Goal: Task Accomplishment & Management: Manage account settings

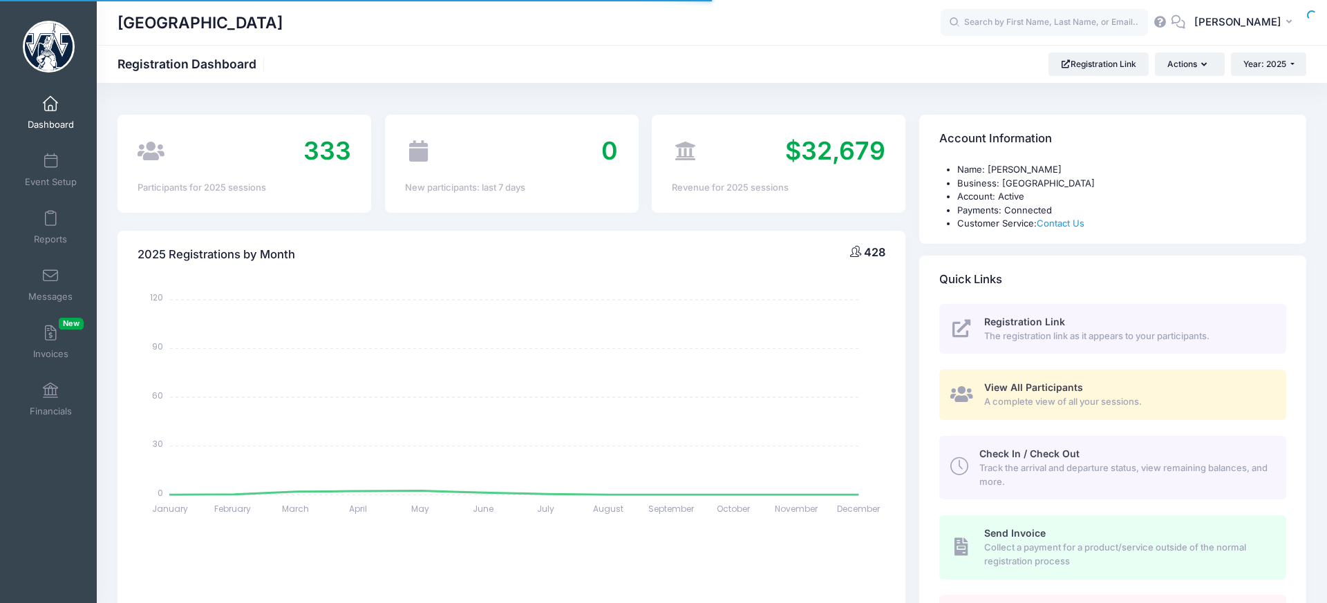
select select
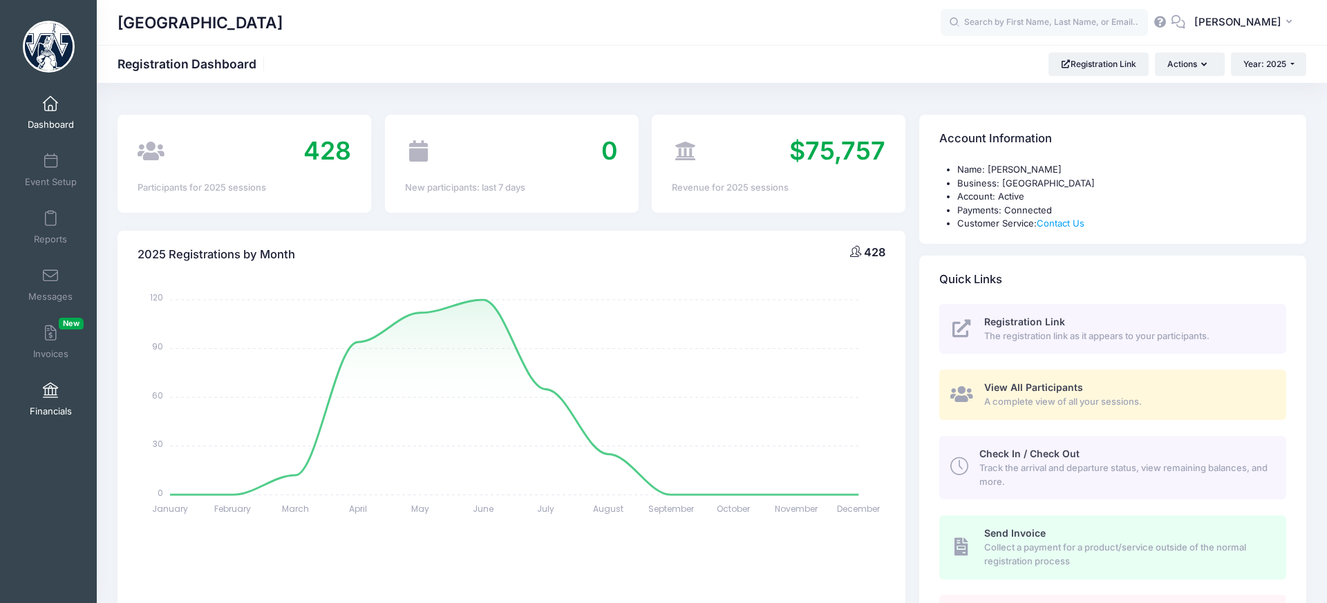
click at [50, 387] on span at bounding box center [50, 391] width 0 height 15
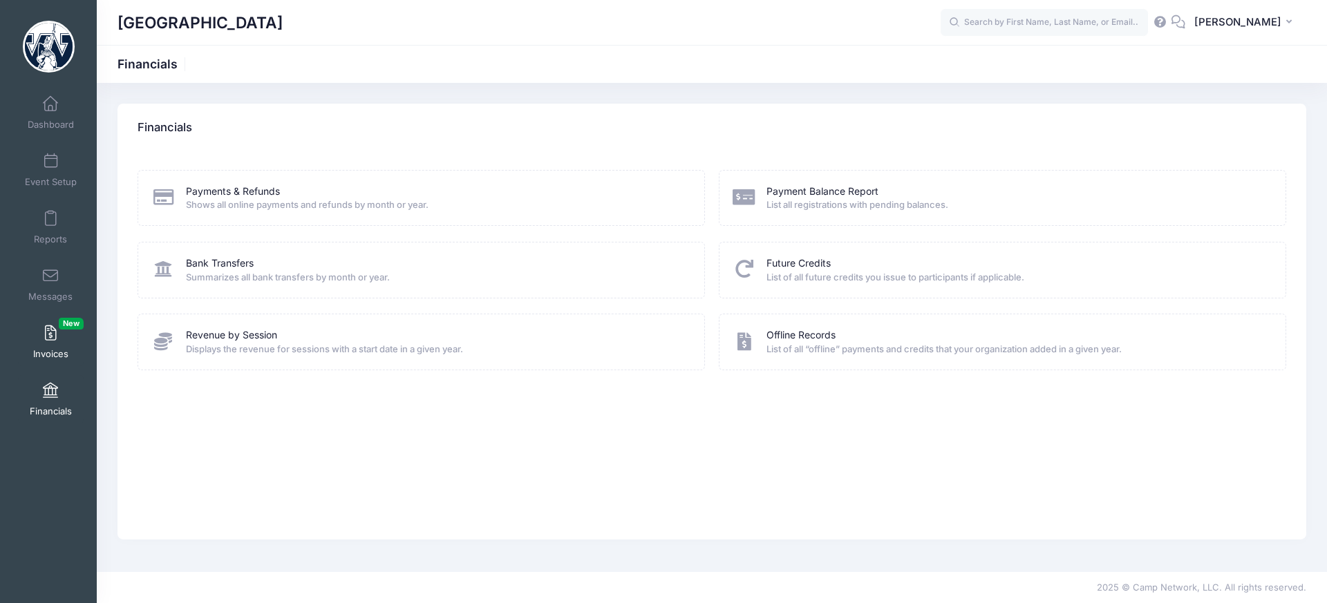
click at [50, 332] on span at bounding box center [50, 333] width 0 height 15
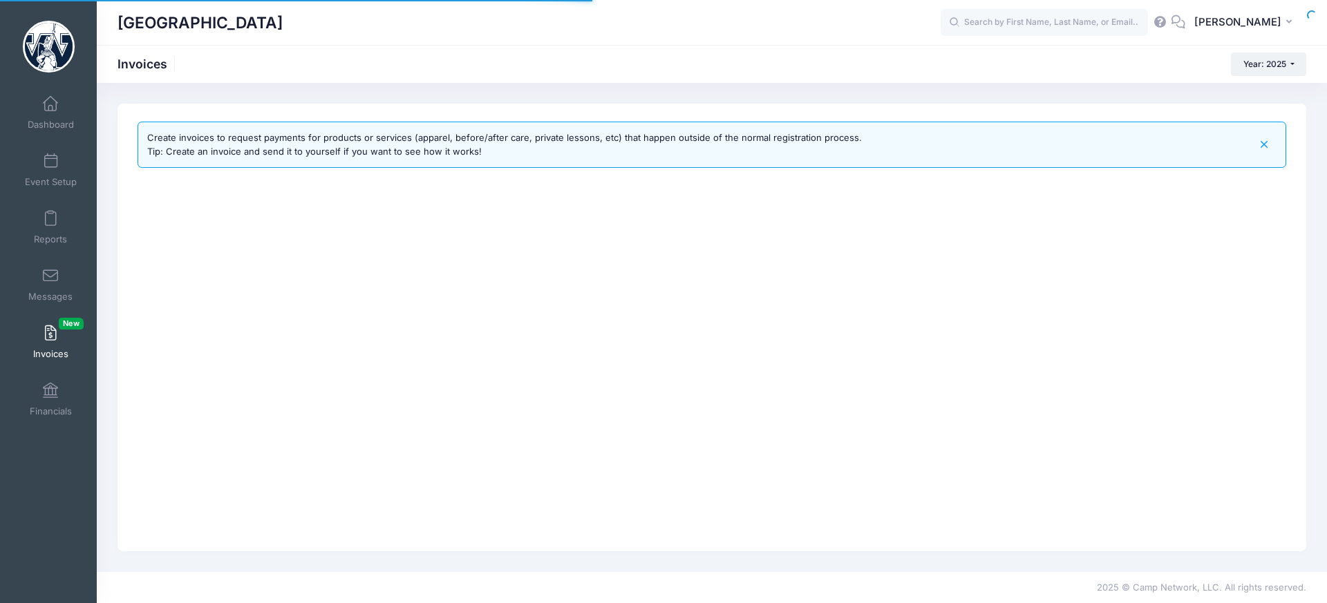
select select
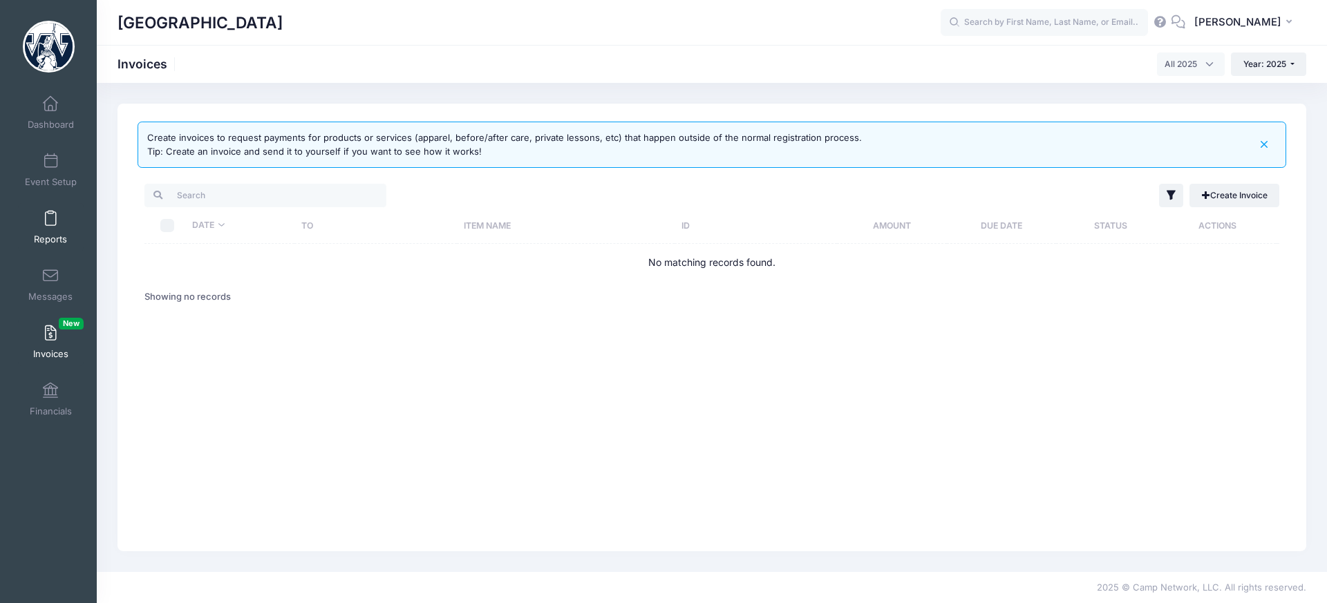
click at [50, 221] on span at bounding box center [50, 218] width 0 height 15
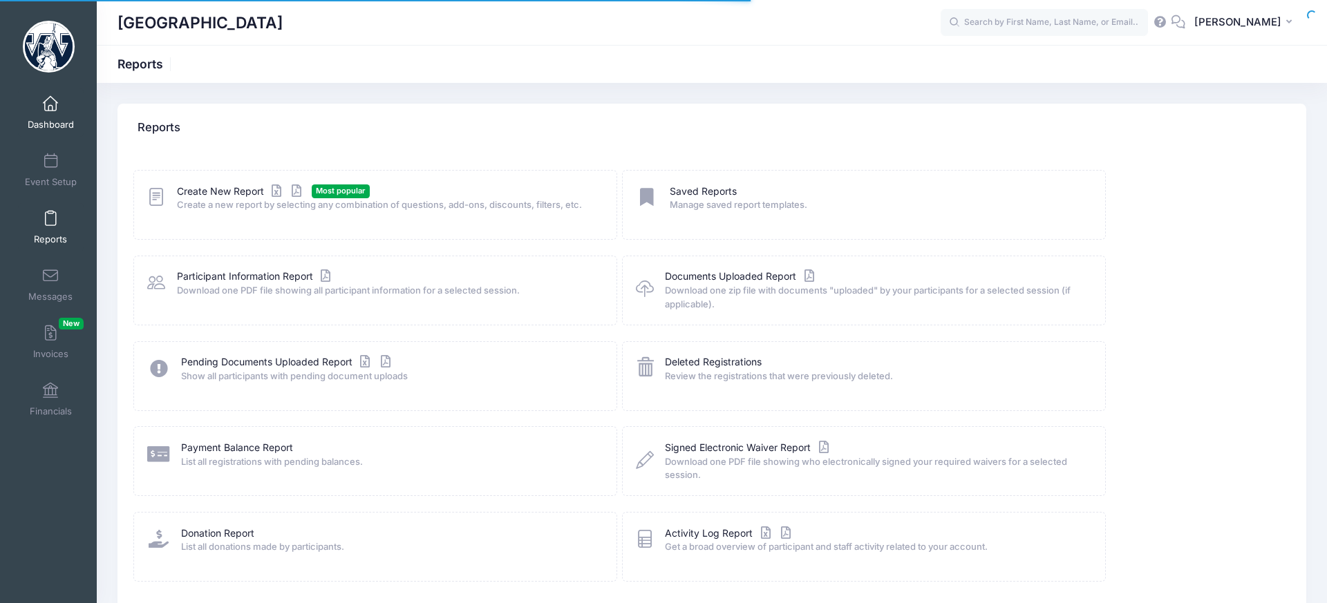
click at [53, 123] on span "Dashboard" at bounding box center [51, 125] width 46 height 12
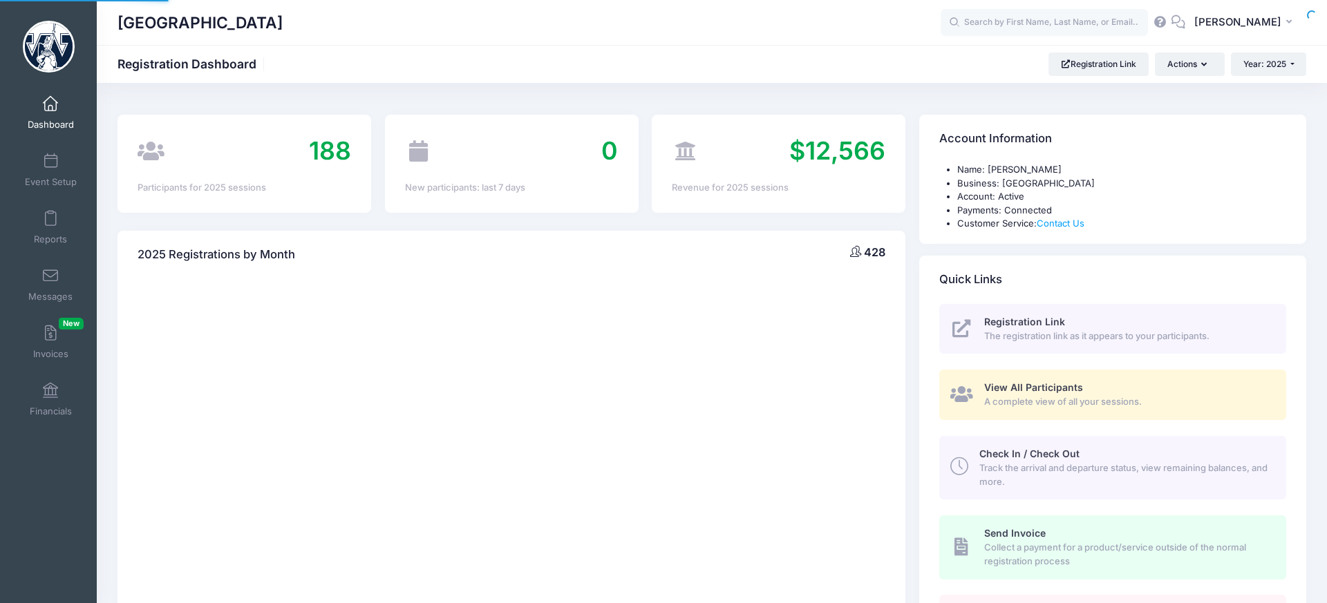
select select
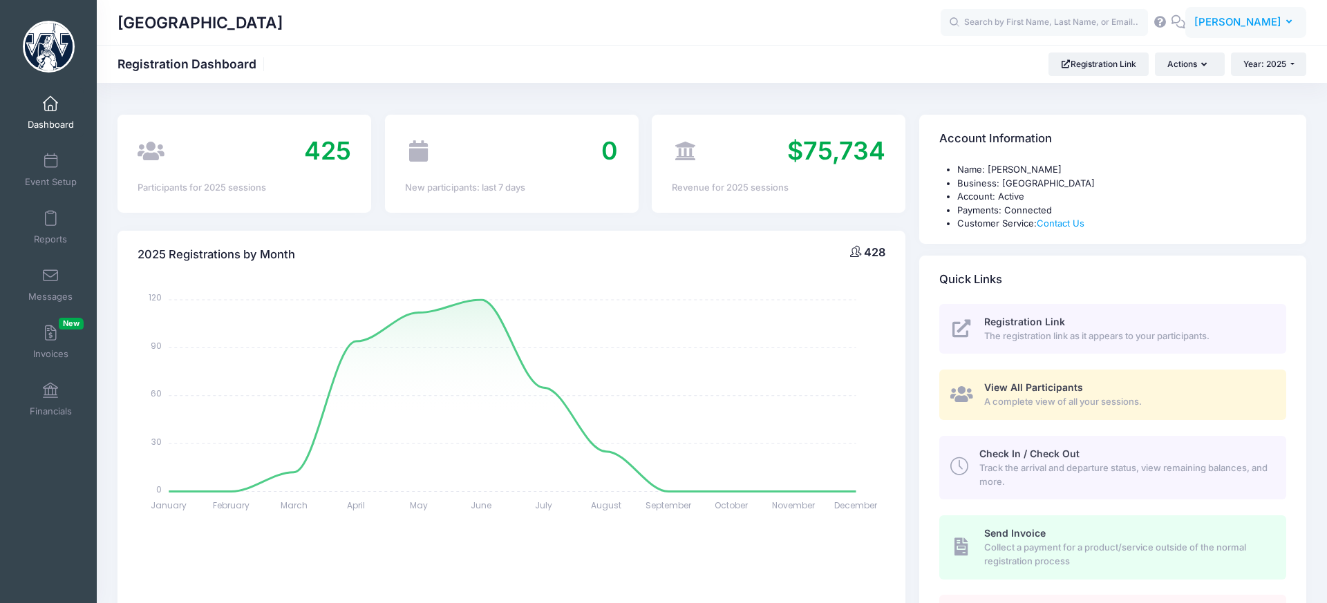
click at [1232, 19] on span "[PERSON_NAME]" at bounding box center [1237, 22] width 87 height 15
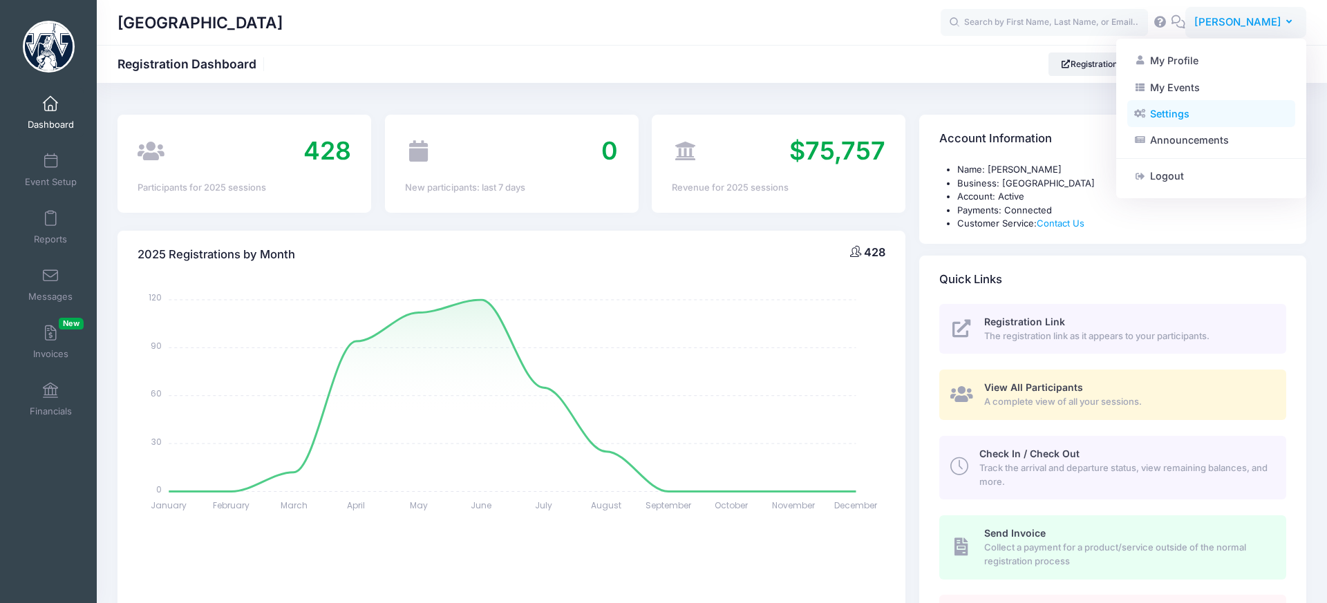
click at [1182, 115] on link "Settings" at bounding box center [1211, 114] width 168 height 26
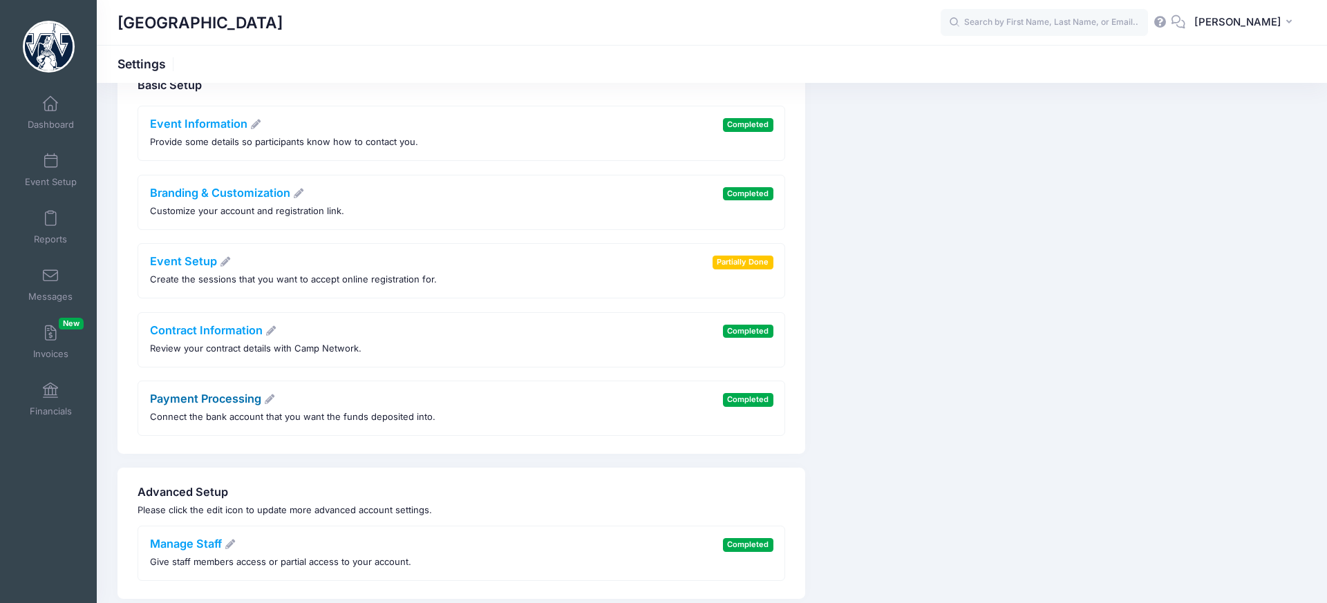
scroll to position [48, 0]
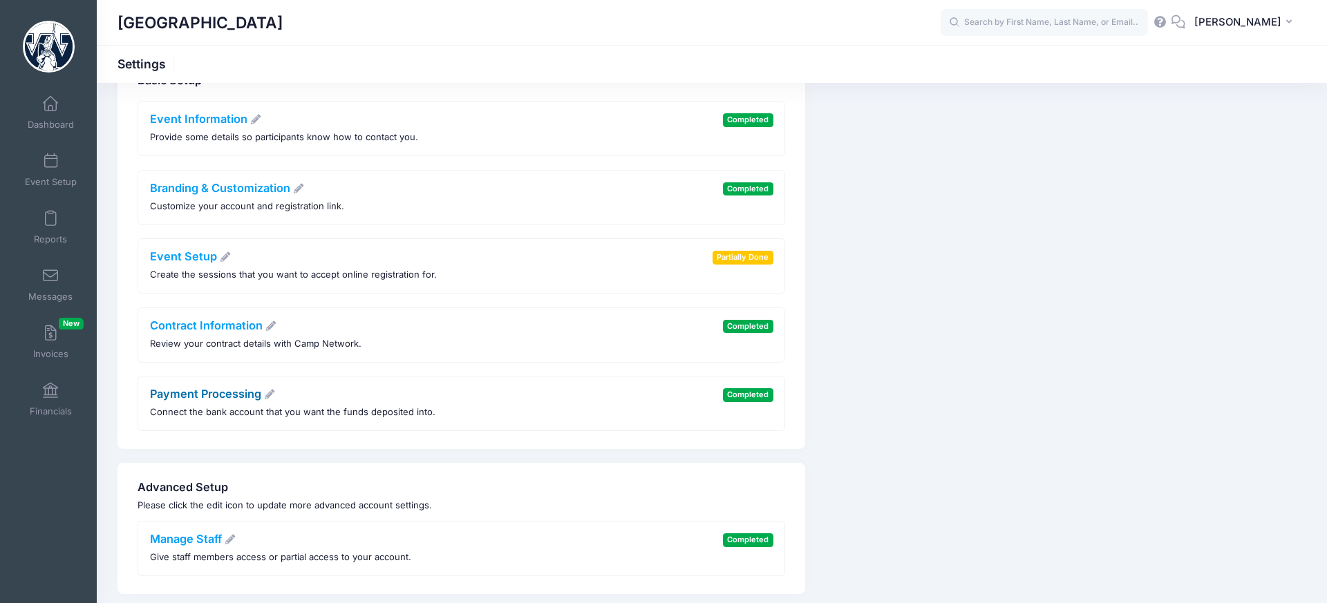
click at [226, 393] on link "Payment Processing" at bounding box center [213, 394] width 126 height 14
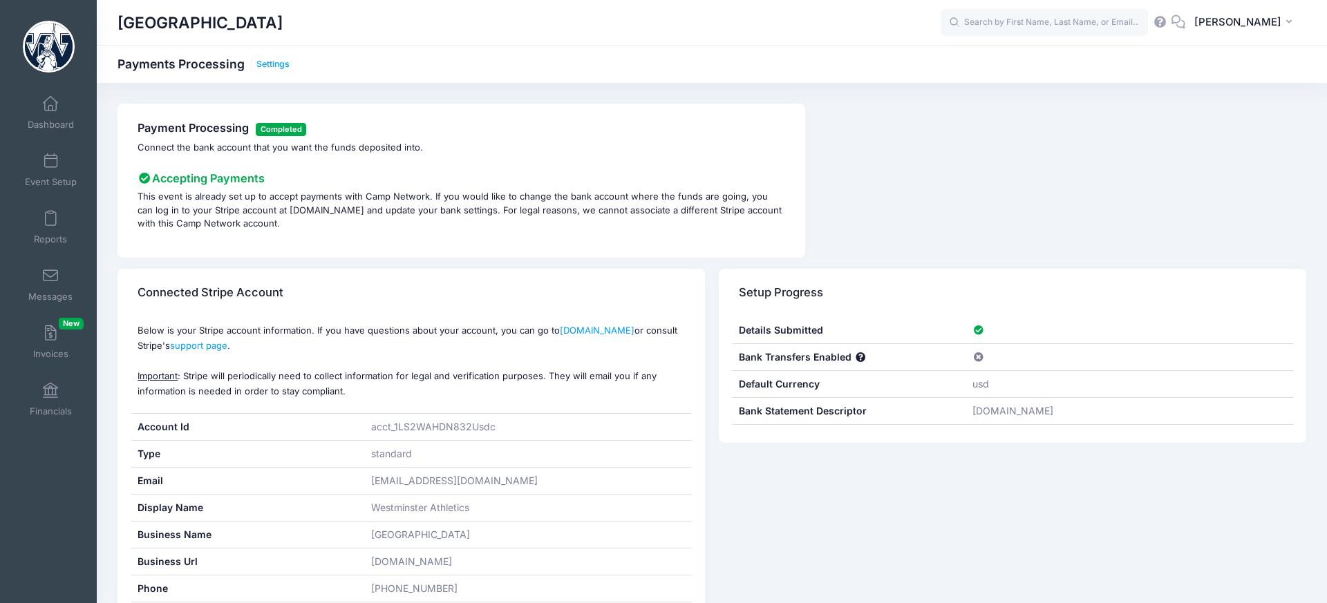
click at [284, 63] on link "Settings" at bounding box center [272, 64] width 33 height 10
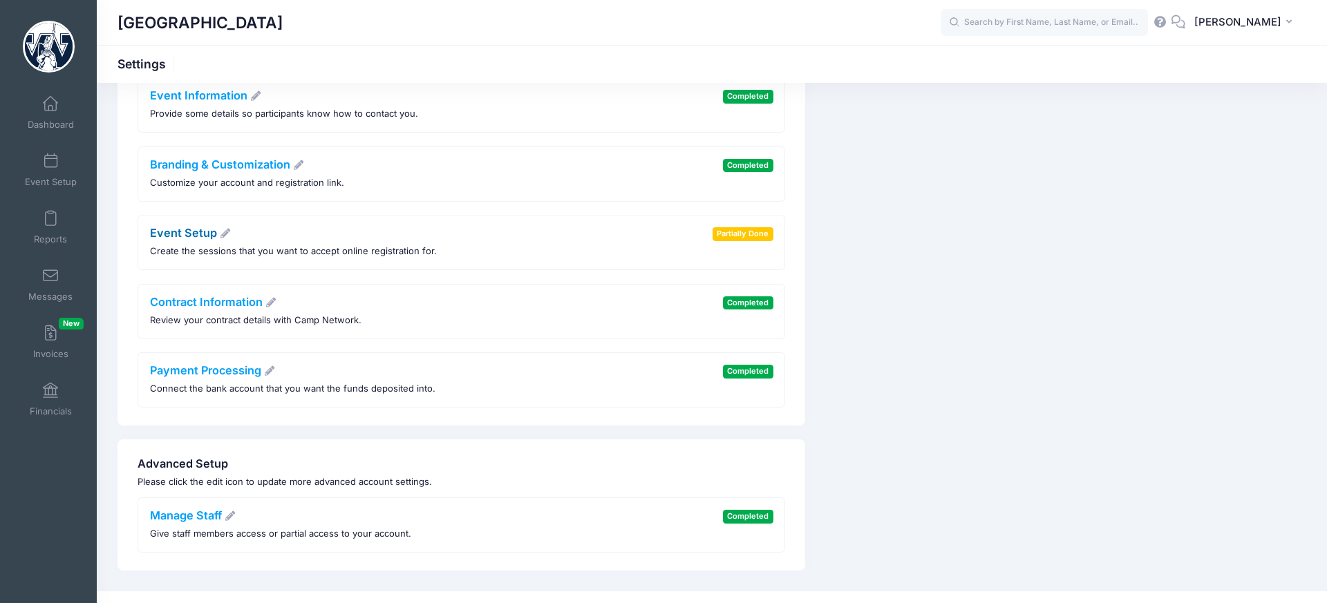
scroll to position [91, 0]
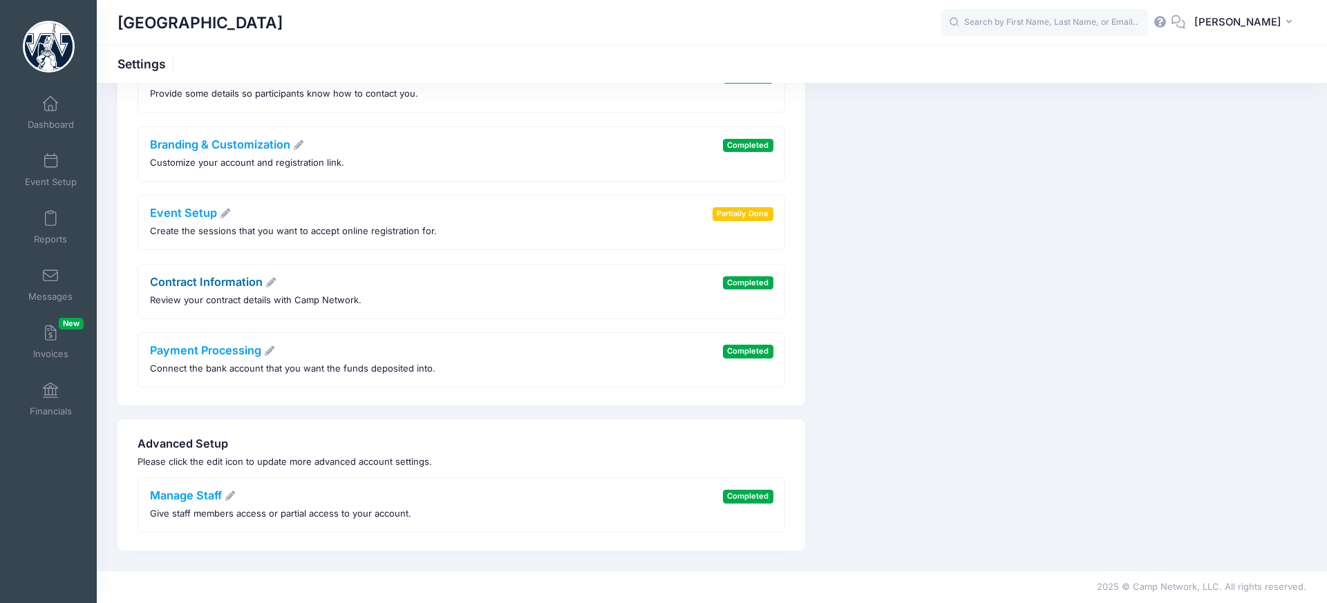
click at [204, 279] on link "Contract Information" at bounding box center [213, 282] width 127 height 14
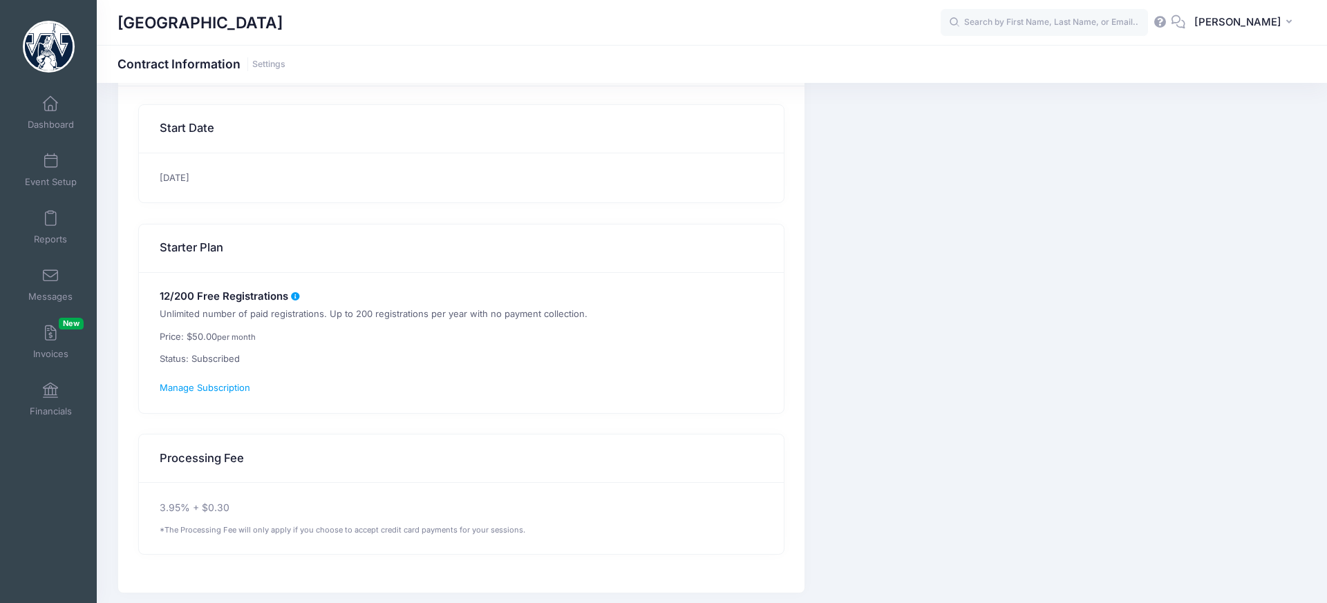
scroll to position [96, 0]
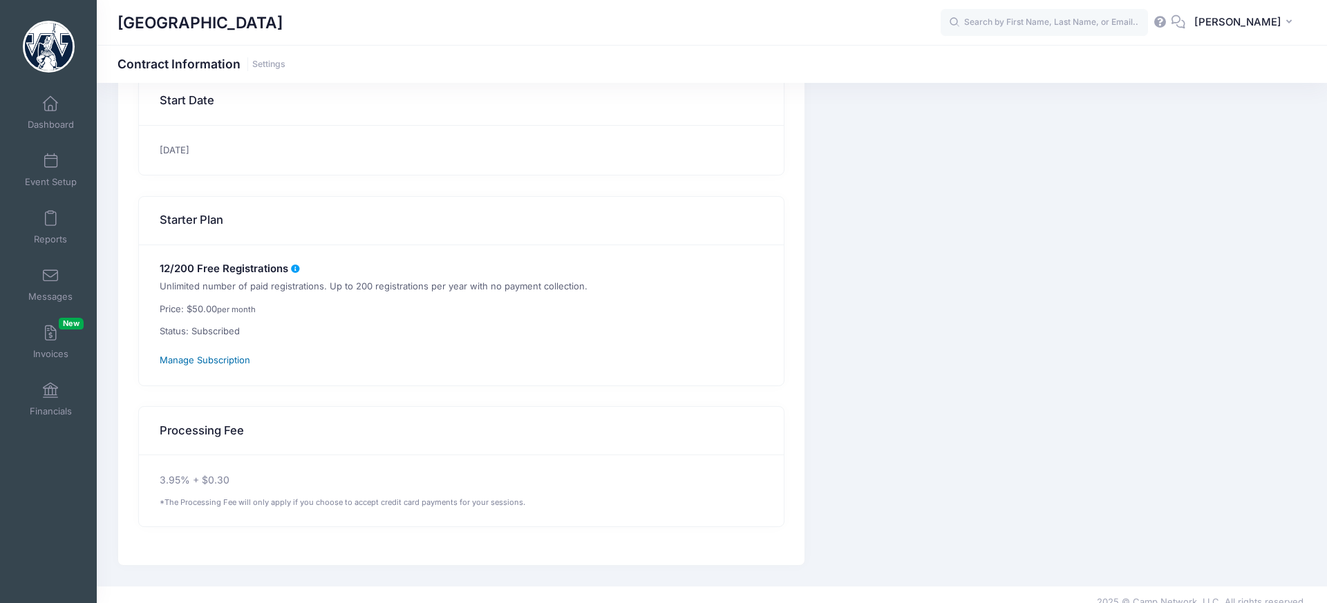
click at [219, 362] on span "Manage Subscription" at bounding box center [205, 360] width 91 height 11
